Goal: Entertainment & Leisure: Browse casually

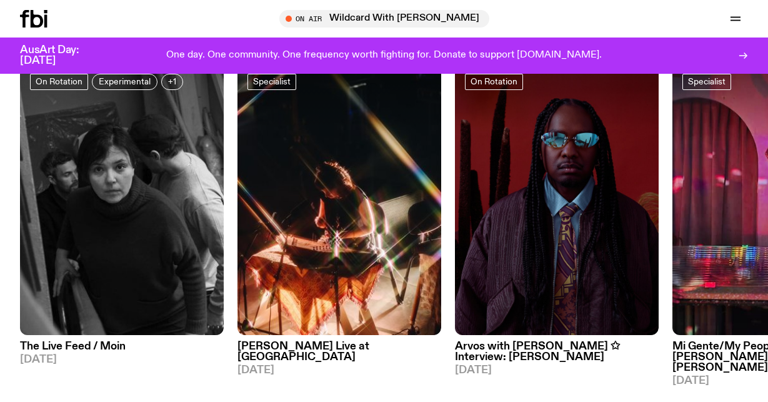
scroll to position [422, 0]
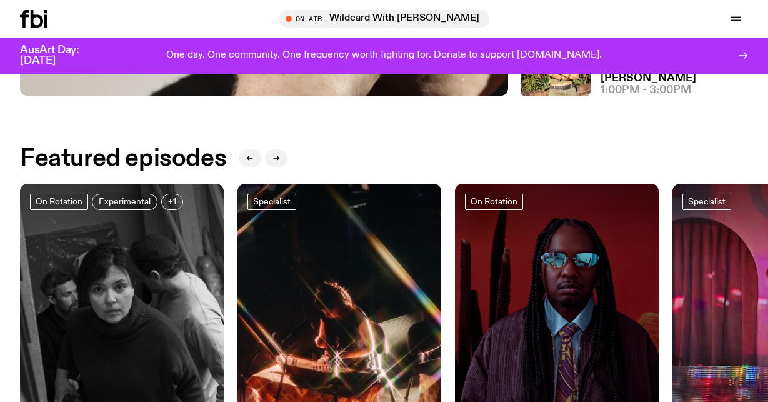
click at [288, 157] on div "Featured episodes" at bounding box center [384, 158] width 728 height 25
click at [274, 156] on icon "button" at bounding box center [275, 157] width 7 height 7
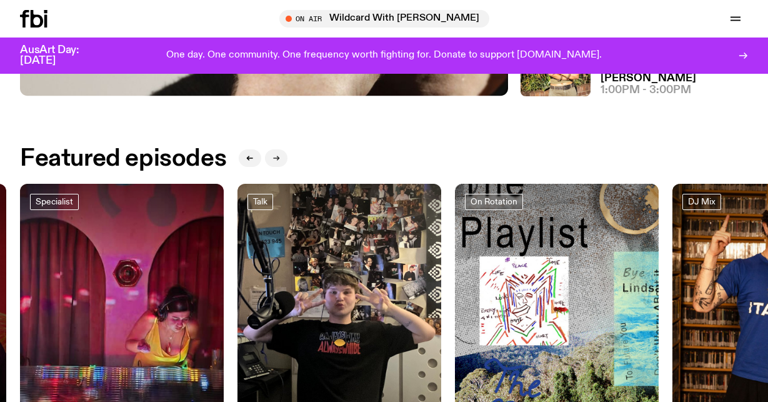
scroll to position [425, 0]
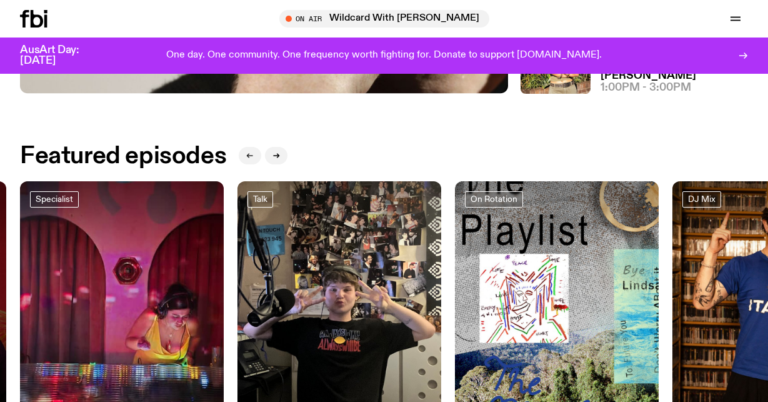
click at [252, 154] on icon "button" at bounding box center [249, 155] width 7 height 7
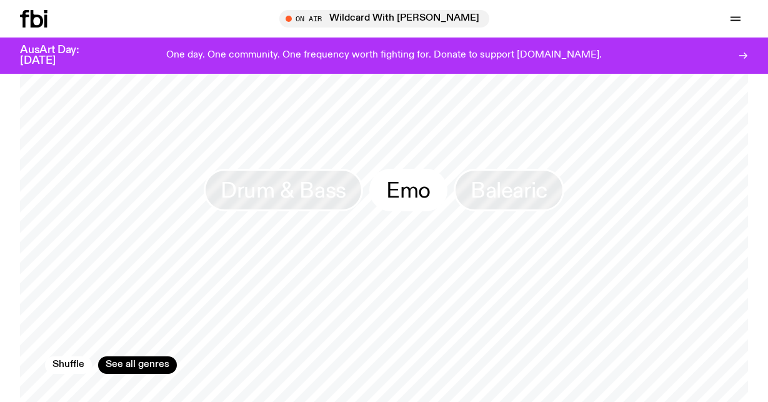
scroll to position [992, 0]
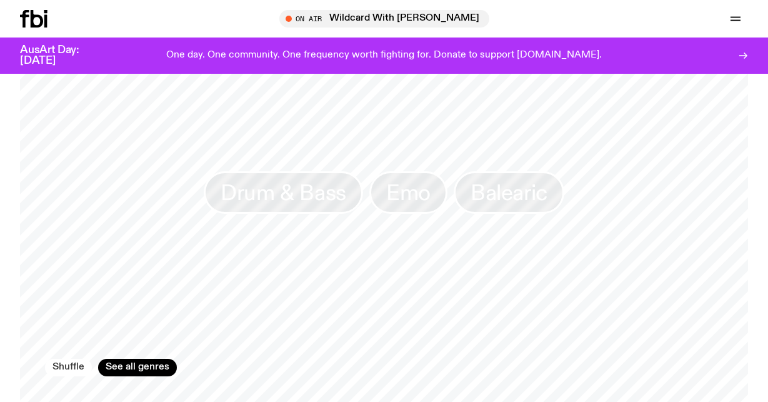
click at [59, 361] on button "Shuffle" at bounding box center [68, 366] width 47 height 17
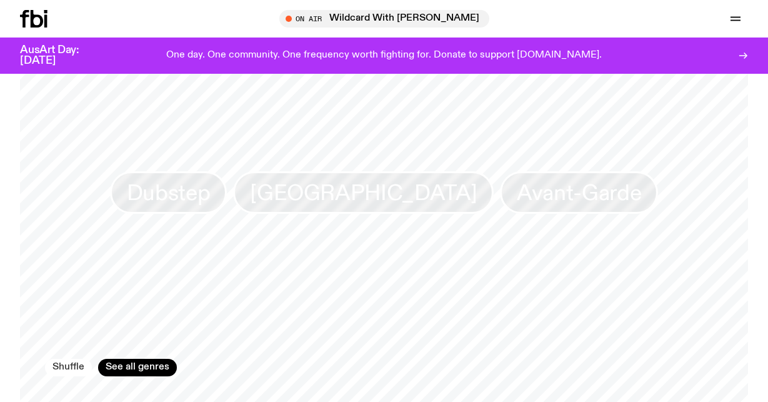
click at [59, 358] on button "Shuffle" at bounding box center [68, 366] width 47 height 17
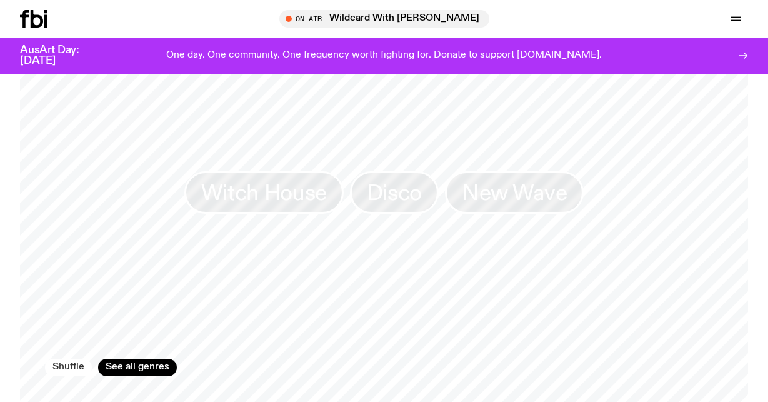
click at [59, 358] on button "Shuffle" at bounding box center [68, 366] width 47 height 17
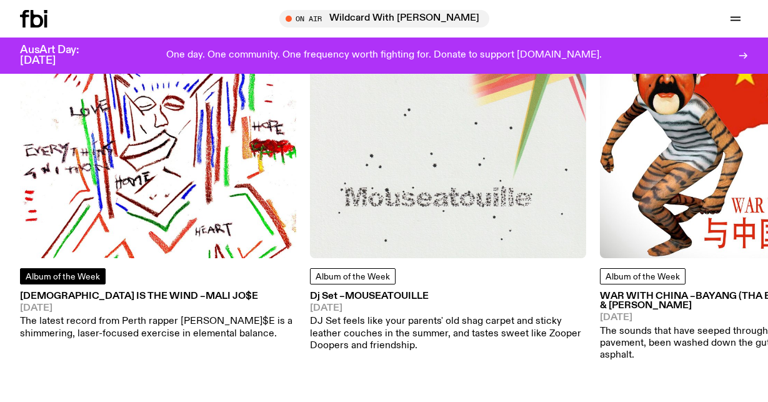
scroll to position [1508, 0]
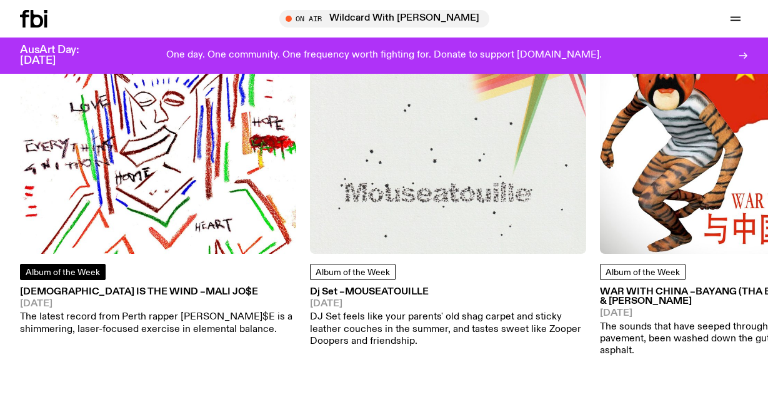
click at [52, 268] on span "Album of the Week" at bounding box center [63, 272] width 74 height 9
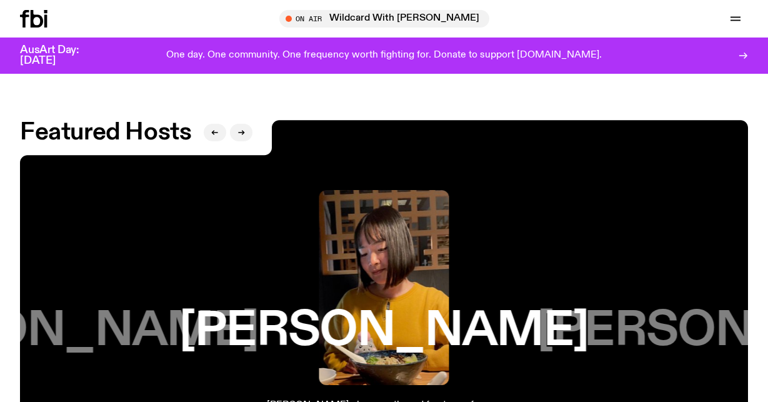
scroll to position [1819, 0]
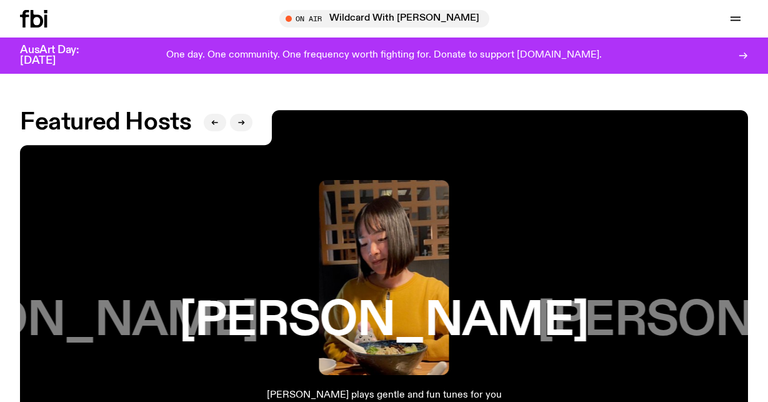
click at [719, 297] on h3 "[PERSON_NAME]" at bounding box center [741, 320] width 409 height 47
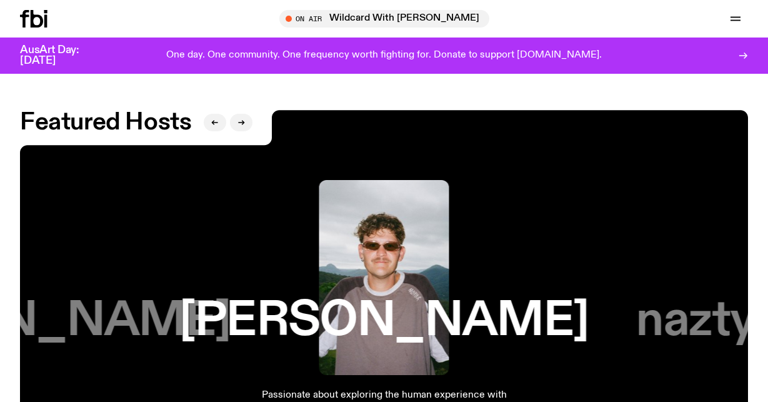
click at [719, 297] on h3 "nazty gurl" at bounding box center [742, 320] width 212 height 47
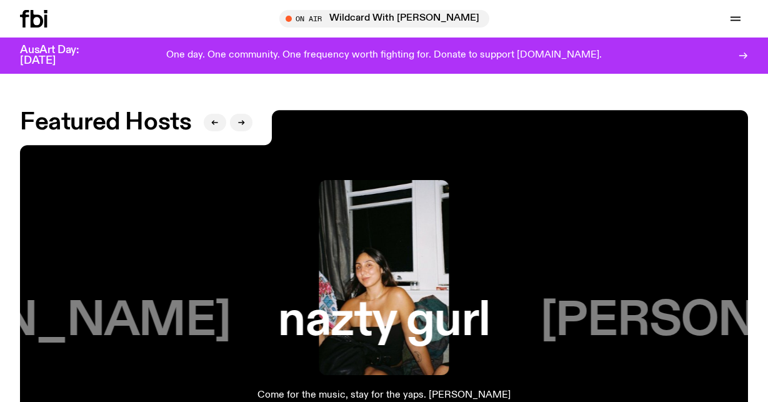
click at [719, 297] on h3 "[PERSON_NAME]" at bounding box center [744, 320] width 409 height 47
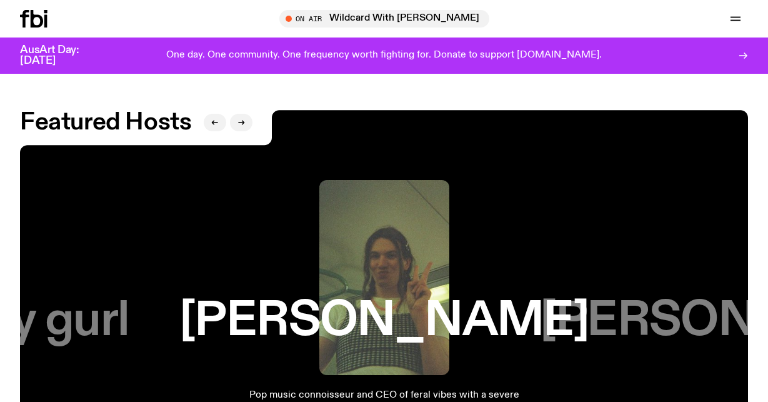
click at [719, 297] on h3 "[PERSON_NAME]" at bounding box center [744, 320] width 409 height 47
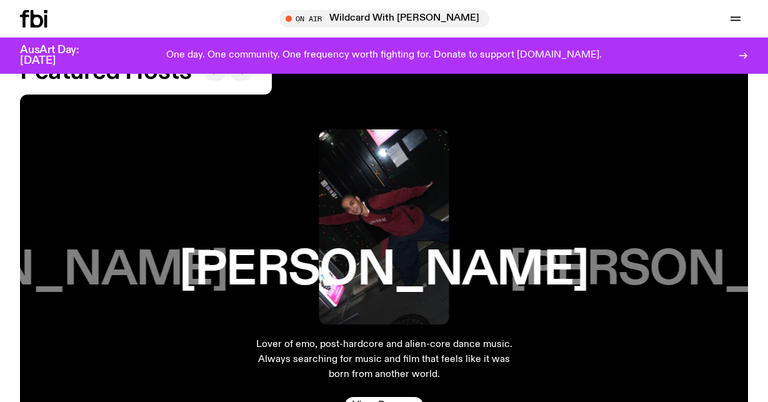
scroll to position [1875, 0]
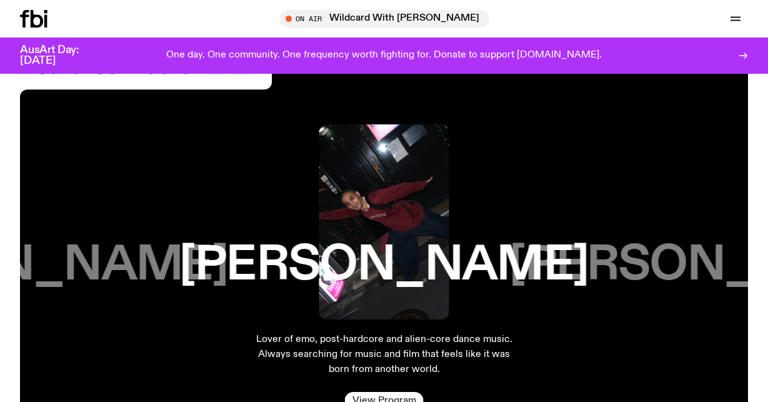
click at [360, 392] on link "View Program" at bounding box center [384, 400] width 79 height 17
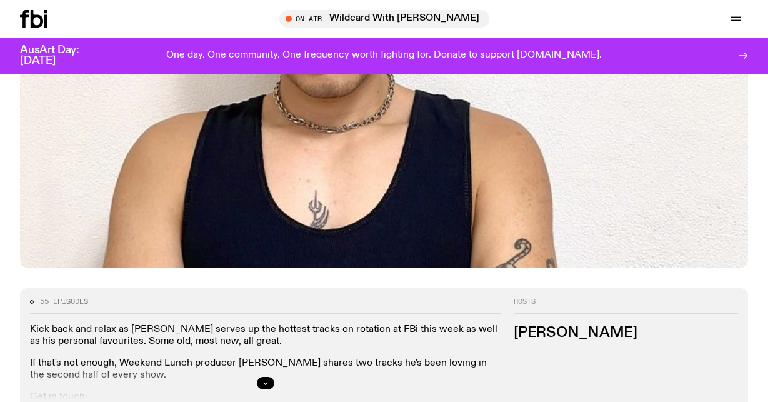
scroll to position [433, 0]
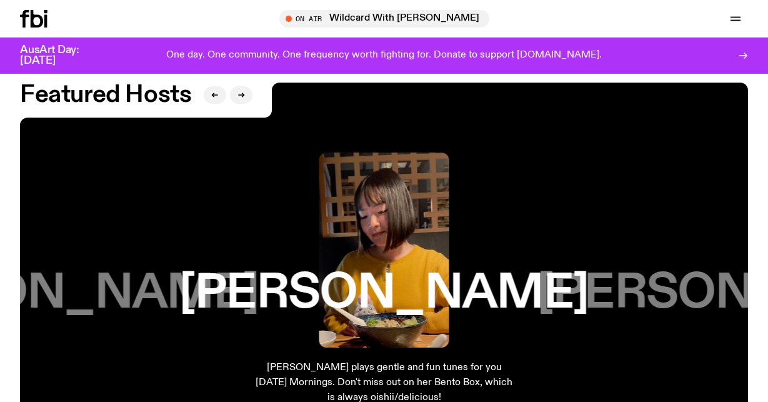
scroll to position [1844, 0]
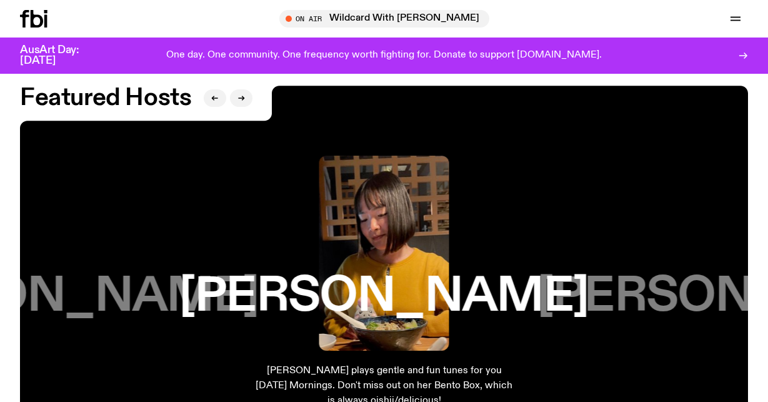
click at [714, 232] on div "[PERSON_NAME]" at bounding box center [742, 253] width 316 height 195
click at [709, 273] on h3 "[PERSON_NAME]" at bounding box center [741, 296] width 409 height 47
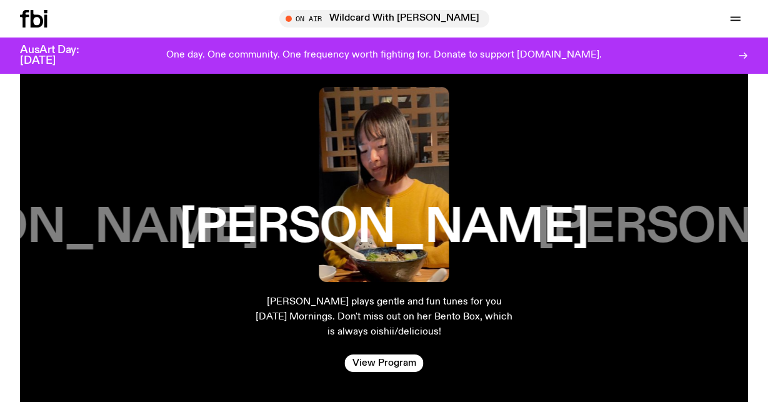
scroll to position [1918, 0]
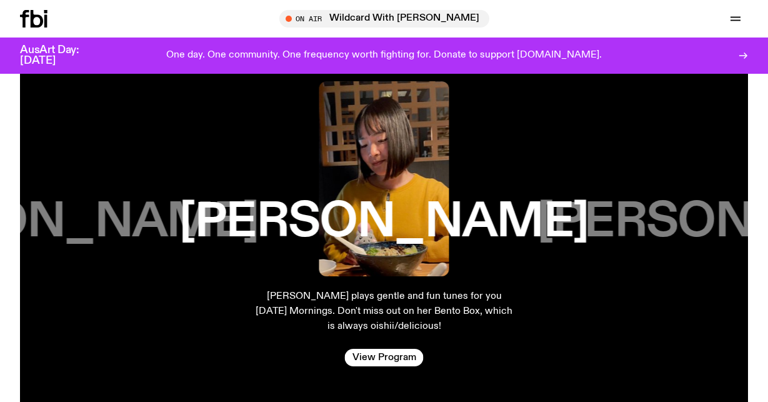
click at [668, 199] on h3 "[PERSON_NAME]" at bounding box center [741, 222] width 409 height 47
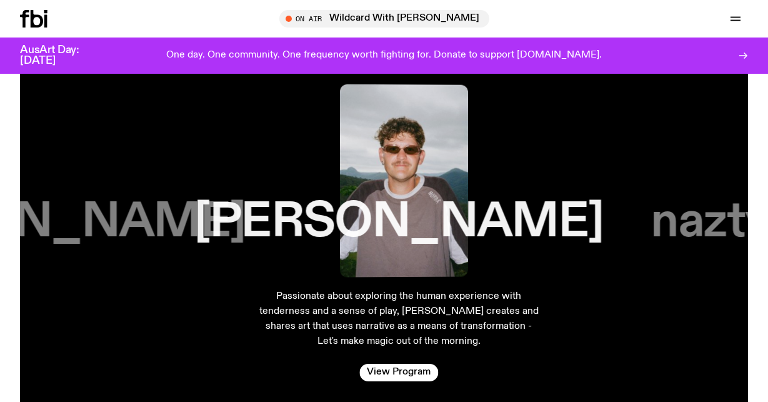
click at [683, 199] on h3 "nazty gurl" at bounding box center [757, 222] width 212 height 47
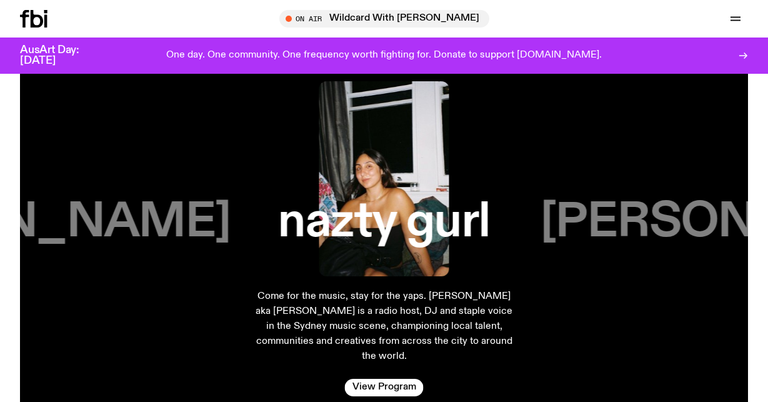
click at [683, 199] on h3 "[PERSON_NAME]" at bounding box center [744, 222] width 409 height 47
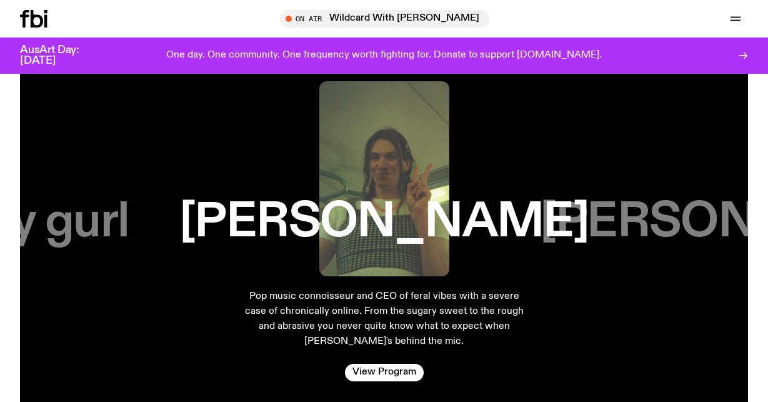
click at [698, 237] on div "[PERSON_NAME]" at bounding box center [745, 178] width 260 height 195
click at [699, 217] on h3 "[PERSON_NAME]" at bounding box center [744, 222] width 409 height 47
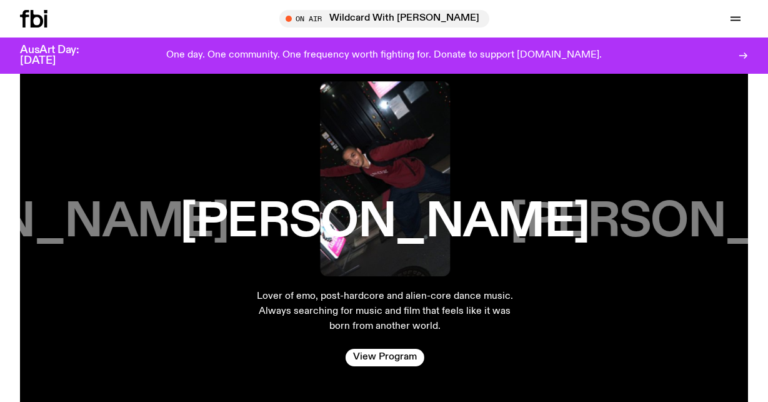
click at [699, 217] on h3 "[PERSON_NAME]" at bounding box center [714, 222] width 409 height 47
